Goal: Navigation & Orientation: Understand site structure

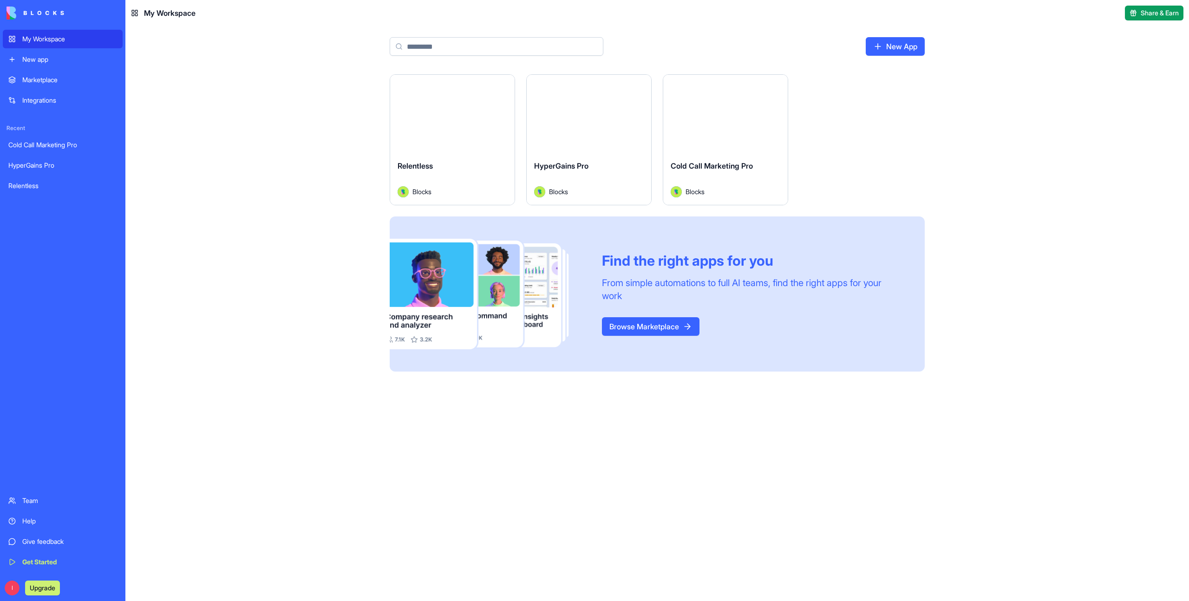
click at [707, 115] on button "Launch" at bounding box center [725, 113] width 70 height 19
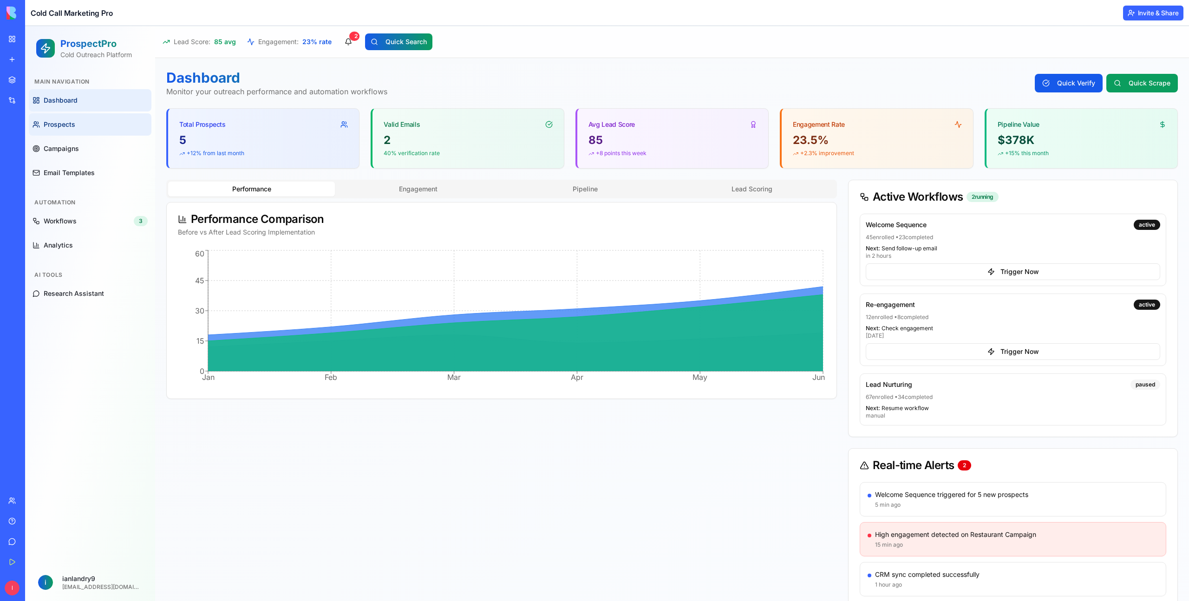
click at [93, 117] on link "Prospects" at bounding box center [90, 124] width 123 height 22
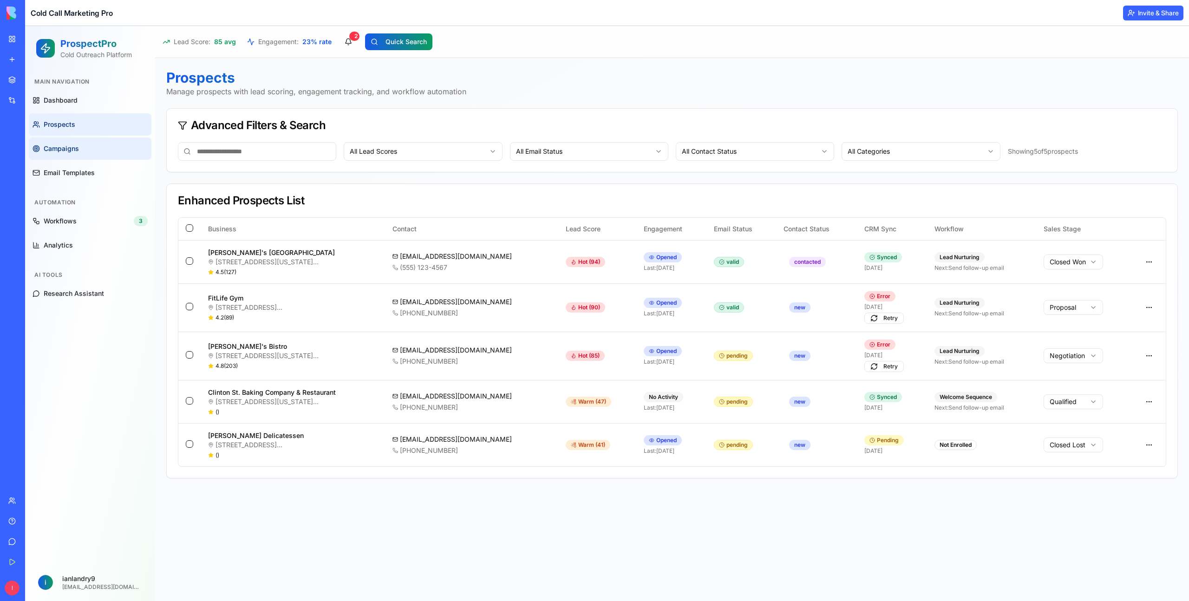
click at [96, 143] on link "Campaigns" at bounding box center [90, 148] width 123 height 22
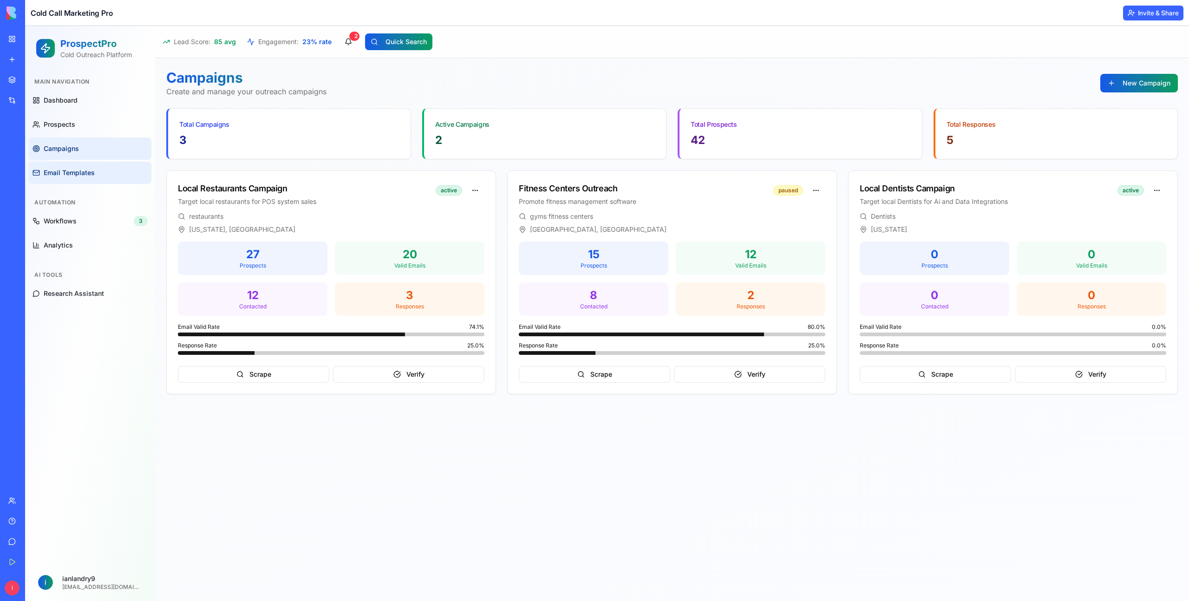
click at [85, 169] on span "Email Templates" at bounding box center [69, 172] width 51 height 9
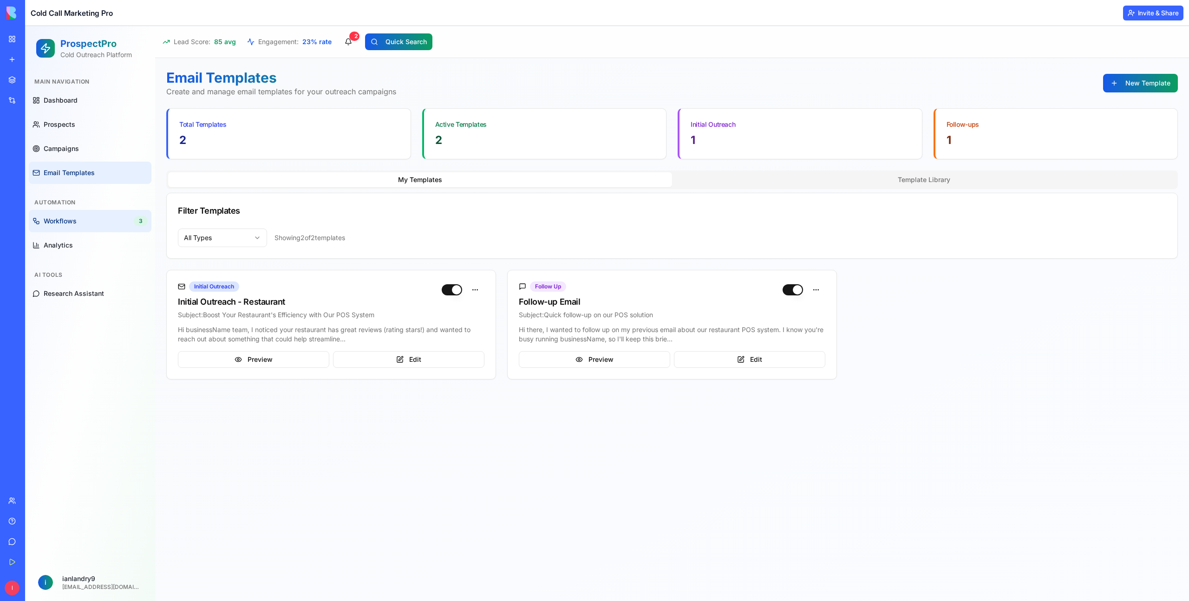
click at [72, 220] on span "Workflows" at bounding box center [60, 220] width 33 height 9
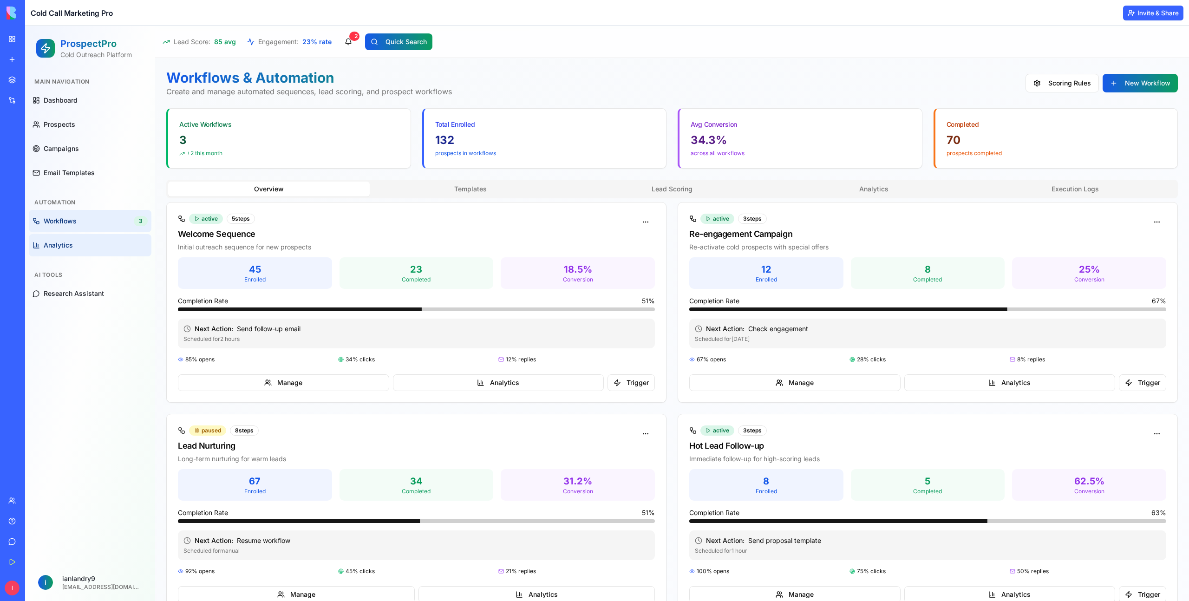
click at [53, 249] on span "Analytics" at bounding box center [58, 244] width 29 height 9
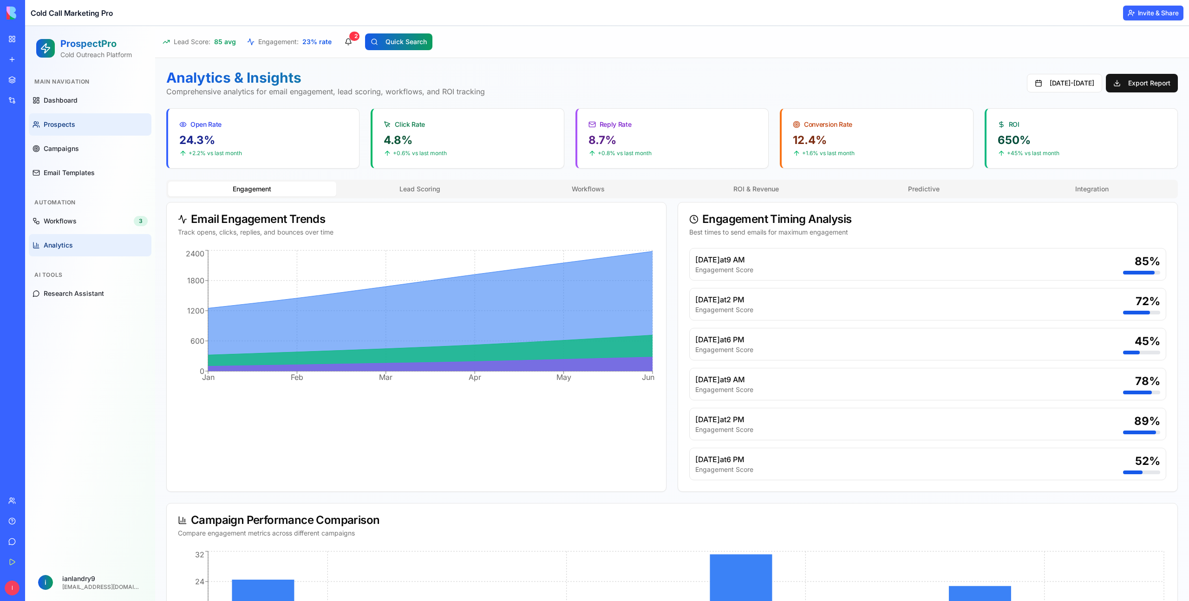
click at [78, 127] on link "Prospects" at bounding box center [90, 124] width 123 height 22
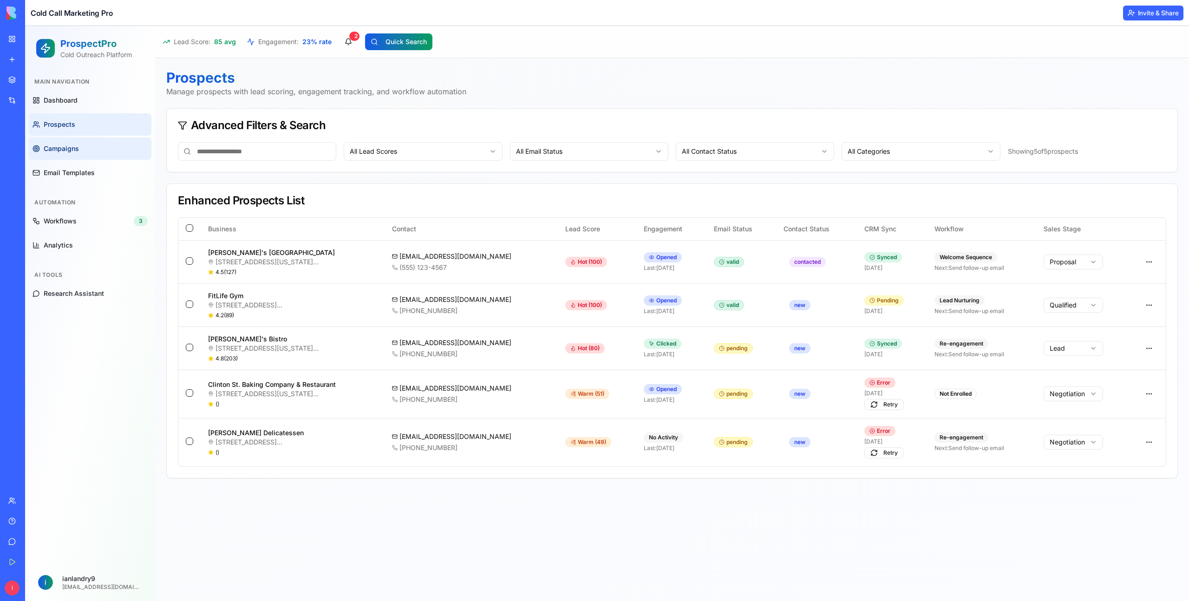
click at [60, 151] on span "Campaigns" at bounding box center [61, 148] width 35 height 9
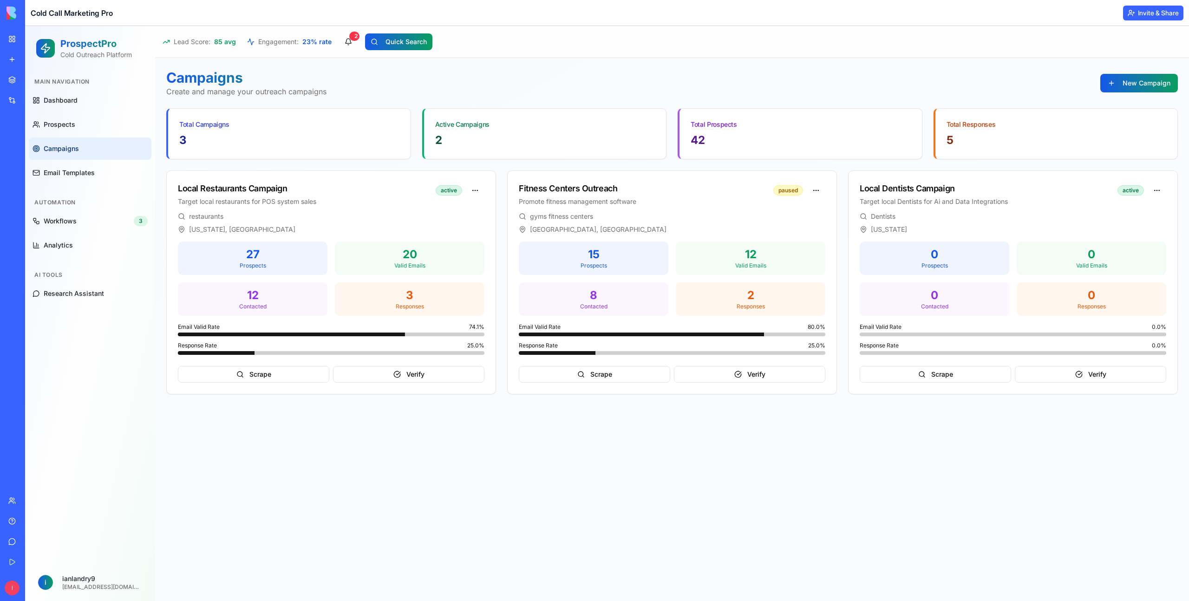
click at [11, 15] on img at bounding box center [35, 12] width 58 height 13
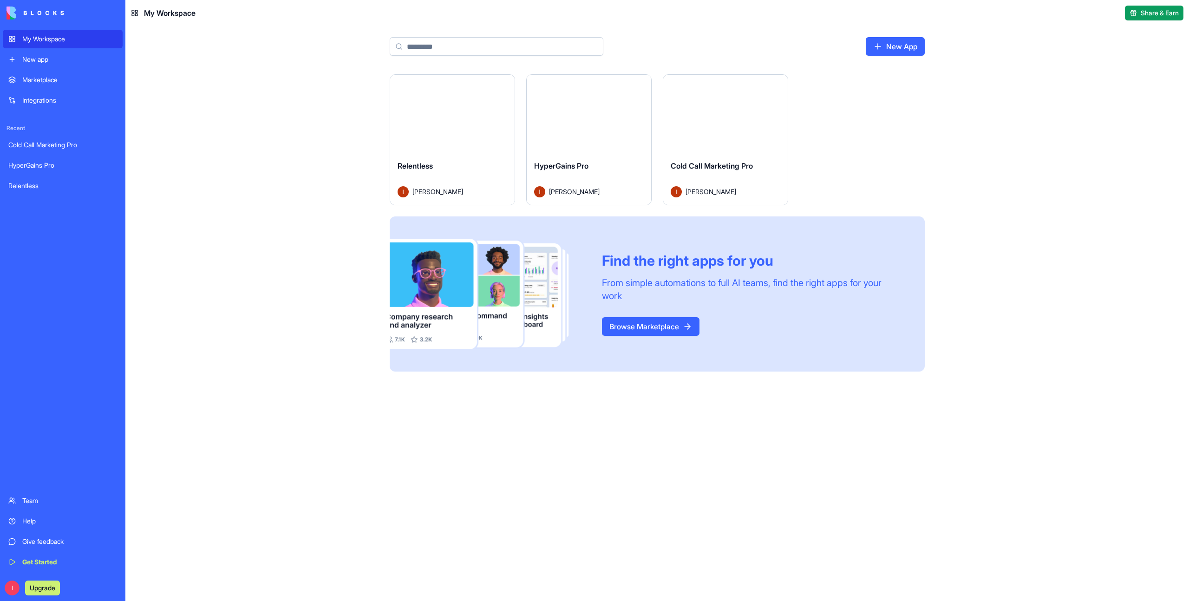
click at [38, 34] on div "My Workspace" at bounding box center [69, 38] width 95 height 9
click at [592, 111] on button "Launch" at bounding box center [589, 113] width 70 height 19
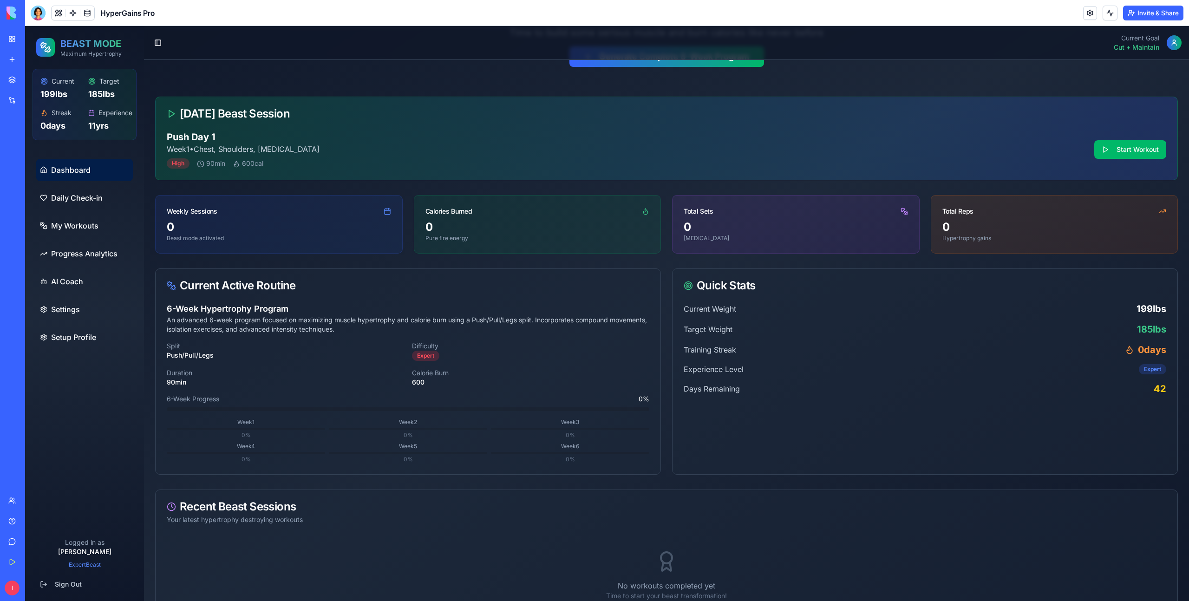
scroll to position [123, 0]
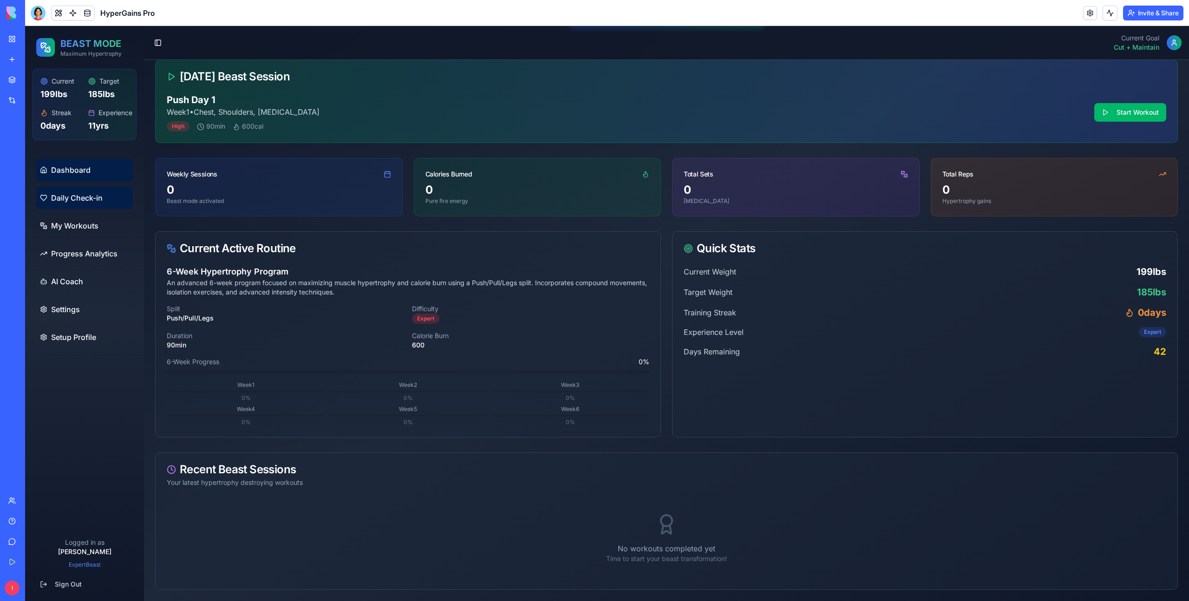
click at [83, 203] on span "Daily Check-in" at bounding box center [77, 197] width 52 height 11
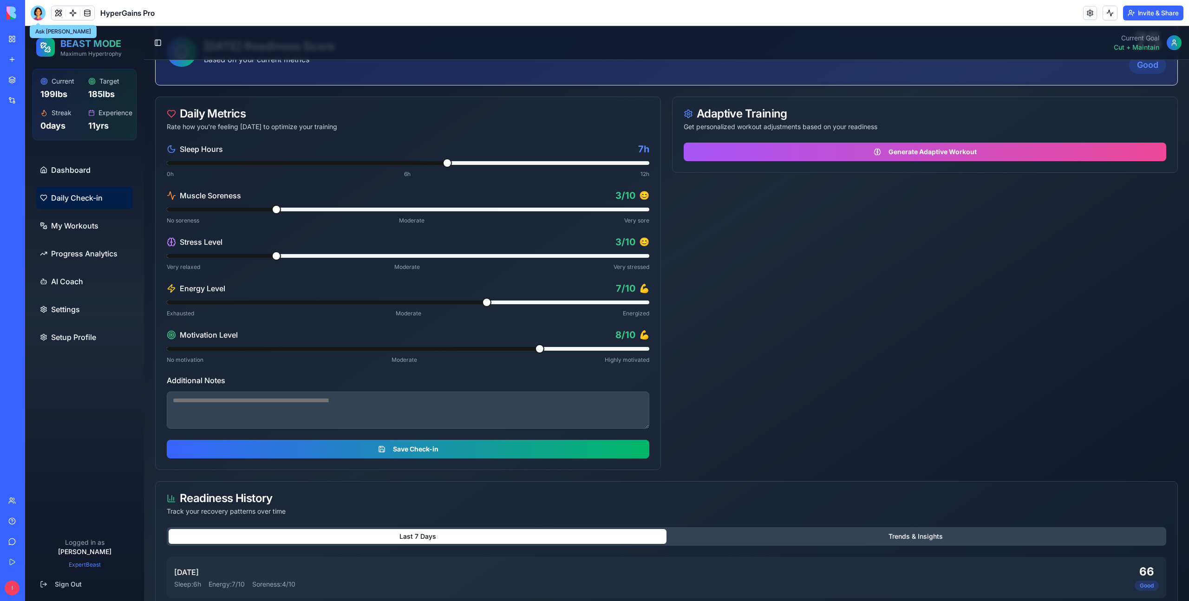
click at [40, 20] on span at bounding box center [38, 22] width 5 height 5
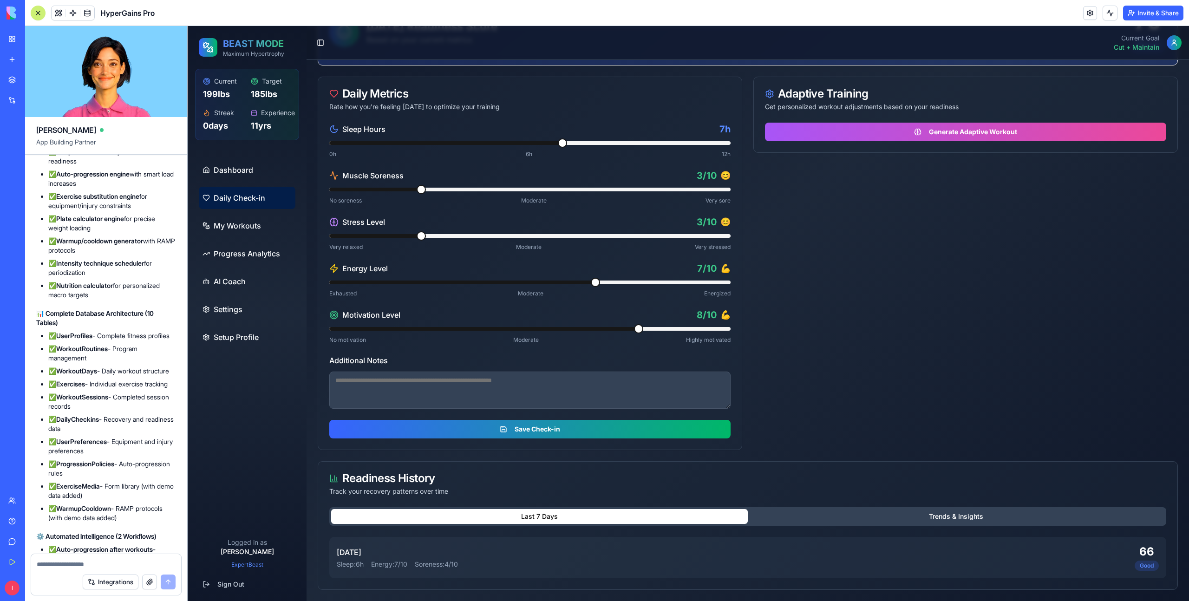
scroll to position [16073, 0]
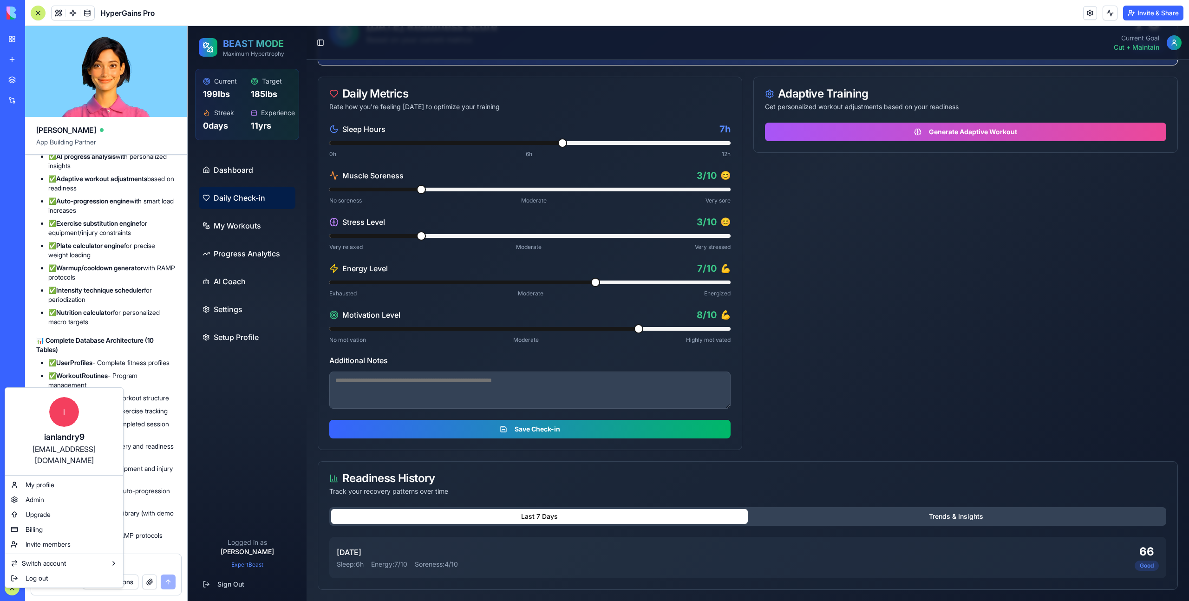
click at [19, 586] on html "My Workspace New app Marketplace Integrations Recent Cold Call Marketing Pro Hy…" at bounding box center [594, 300] width 1189 height 601
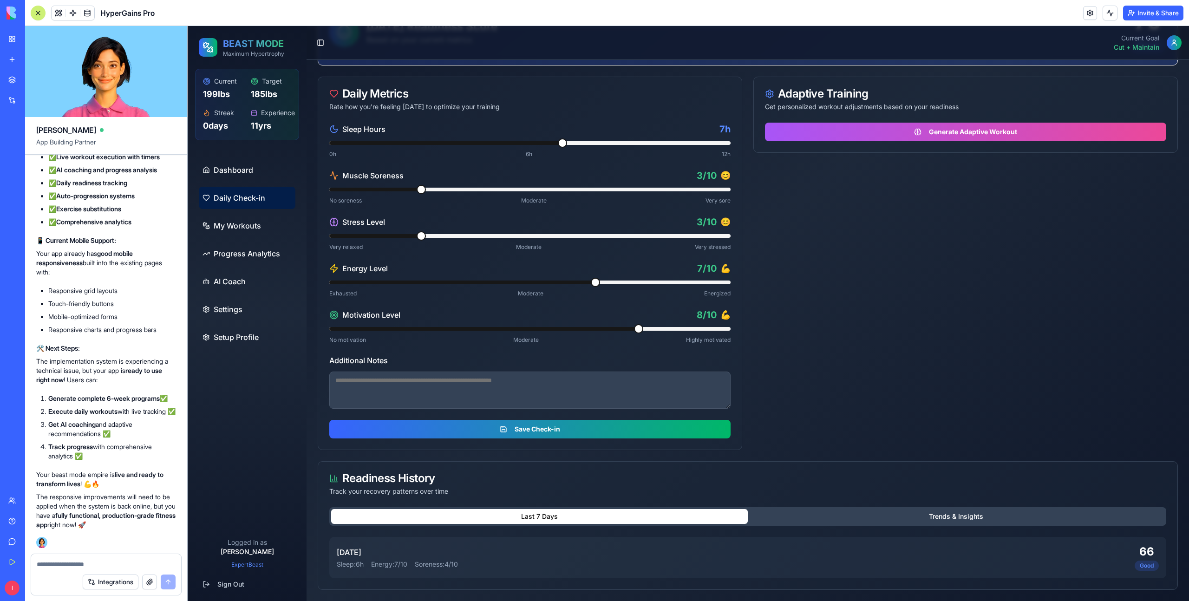
scroll to position [18938, 0]
click at [254, 173] on link "Dashboard" at bounding box center [247, 170] width 97 height 22
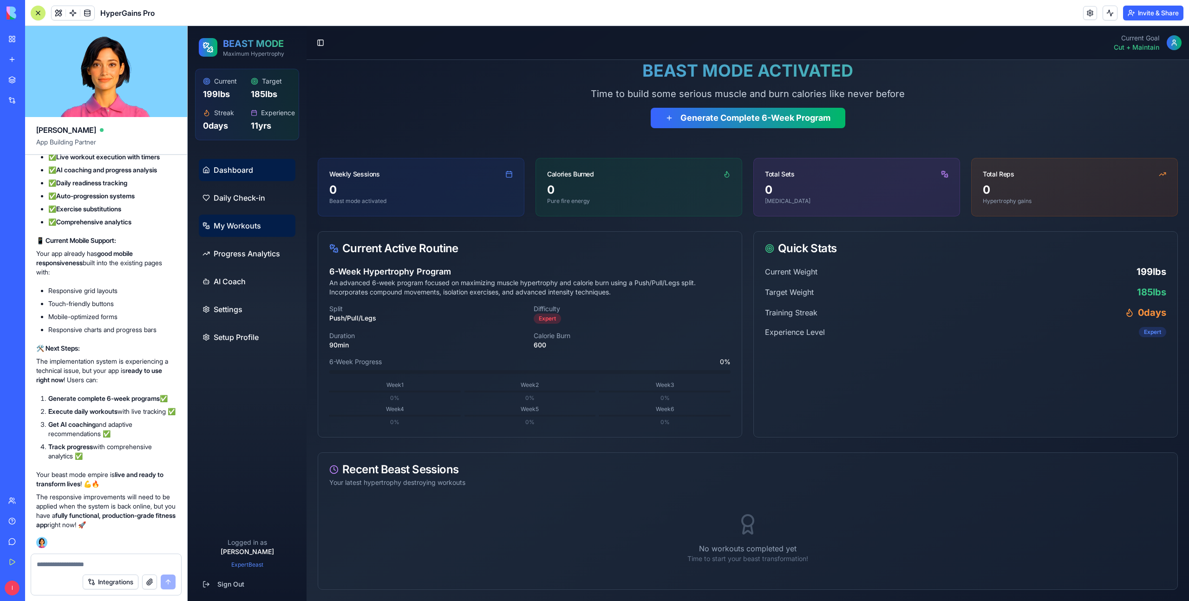
scroll to position [123, 0]
